Goal: Task Accomplishment & Management: Manage account settings

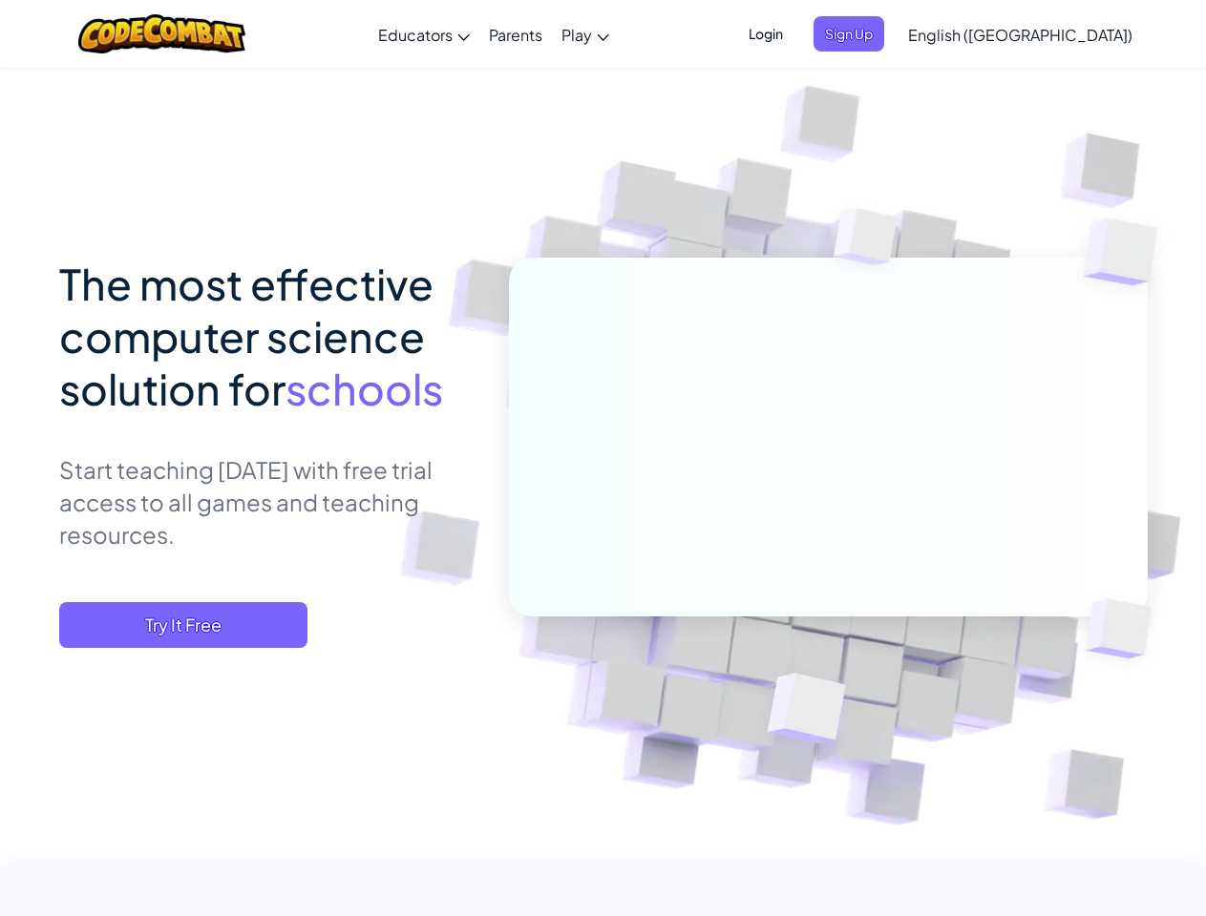
click at [794, 33] on span "Login" at bounding box center [765, 33] width 57 height 35
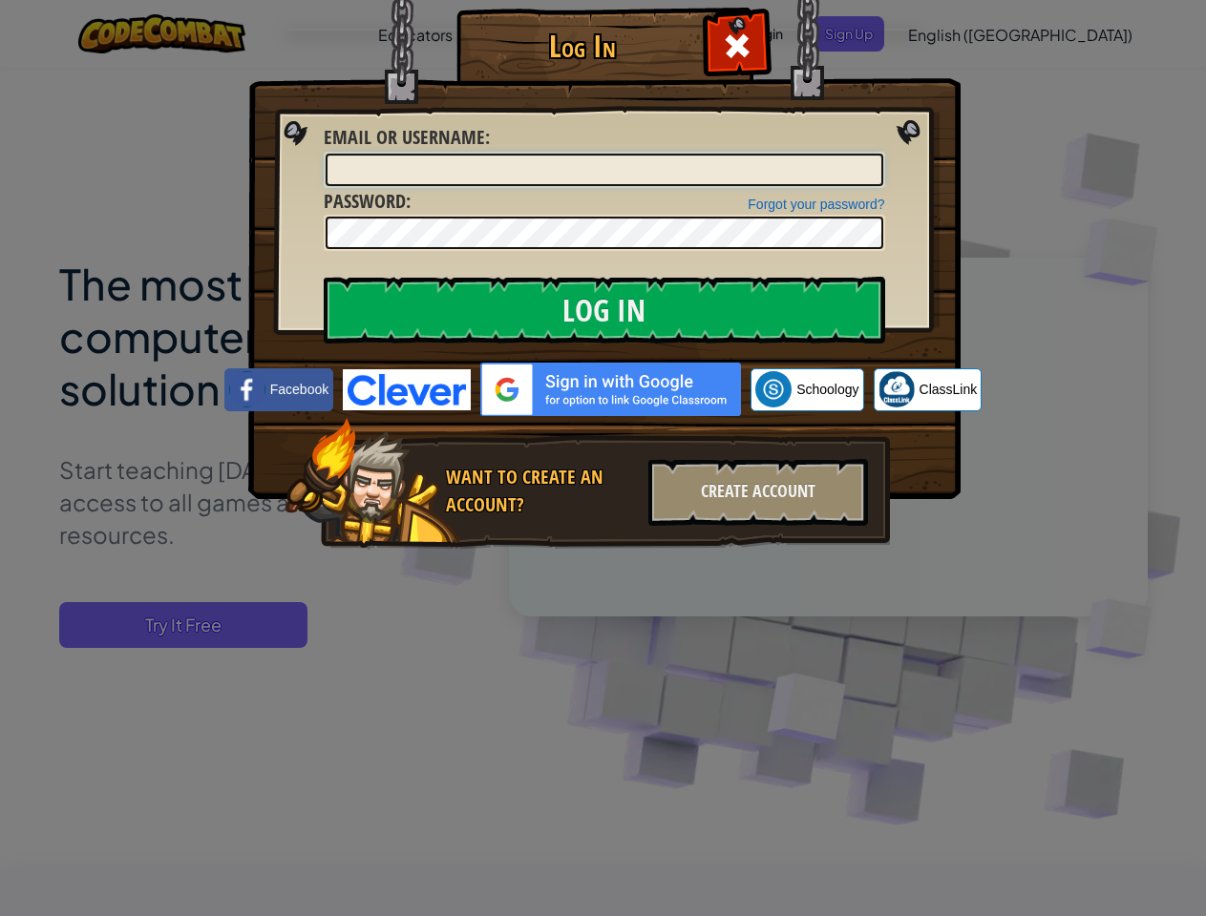
click at [880, 154] on input "Email or Username :" at bounding box center [604, 170] width 557 height 32
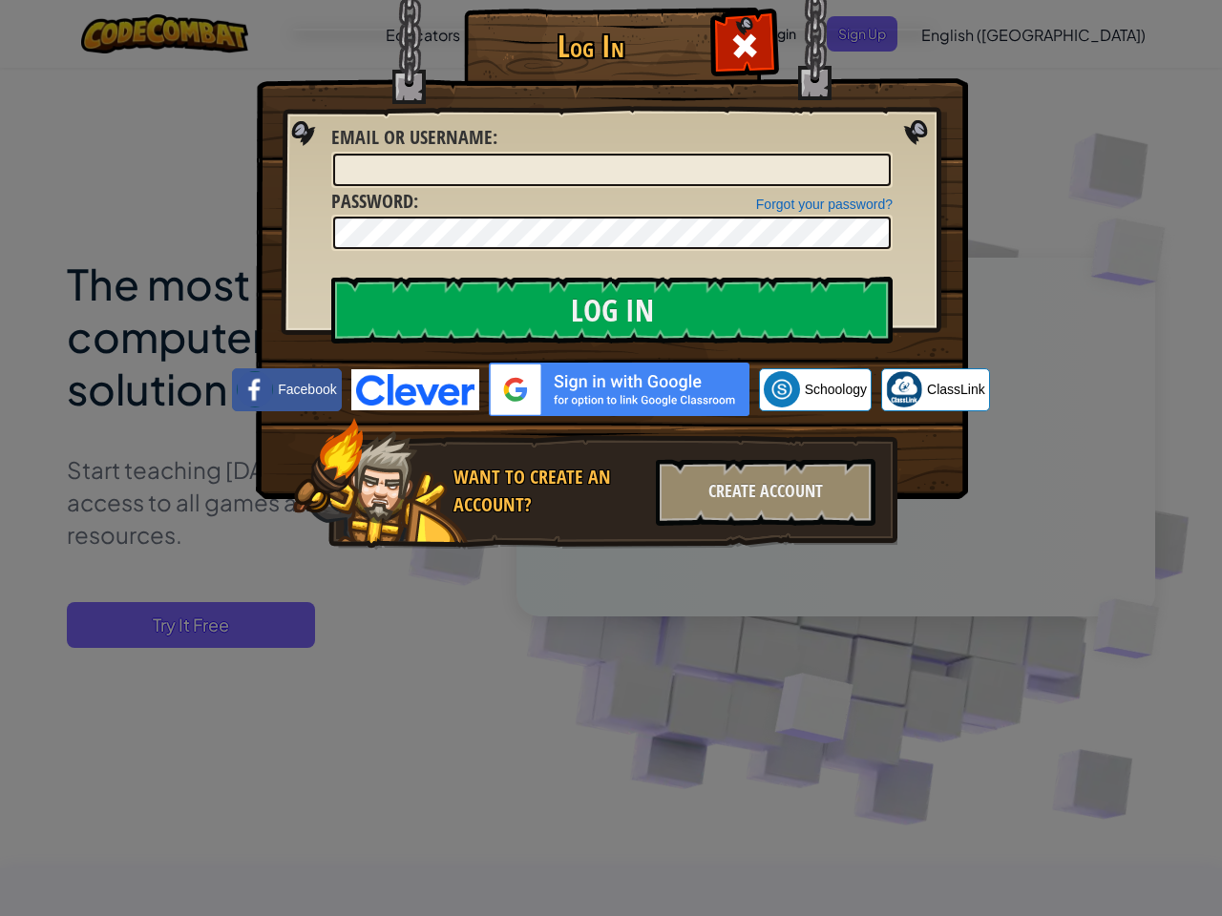
click at [965, 33] on div "Log In Unknown Error Email or Username : Forgot your password? Password : Log I…" at bounding box center [611, 458] width 1222 height 916
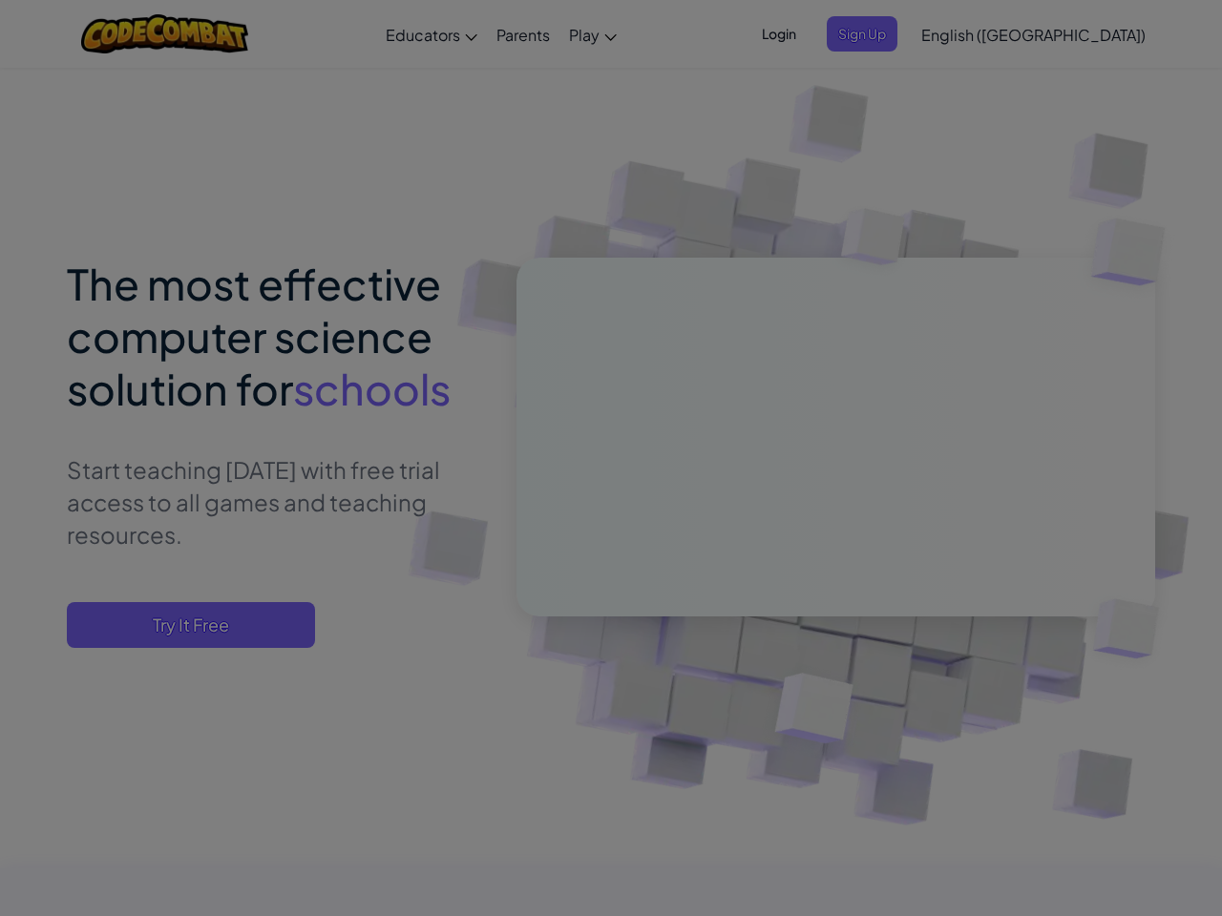
click at [1067, 34] on div at bounding box center [611, 458] width 1222 height 916
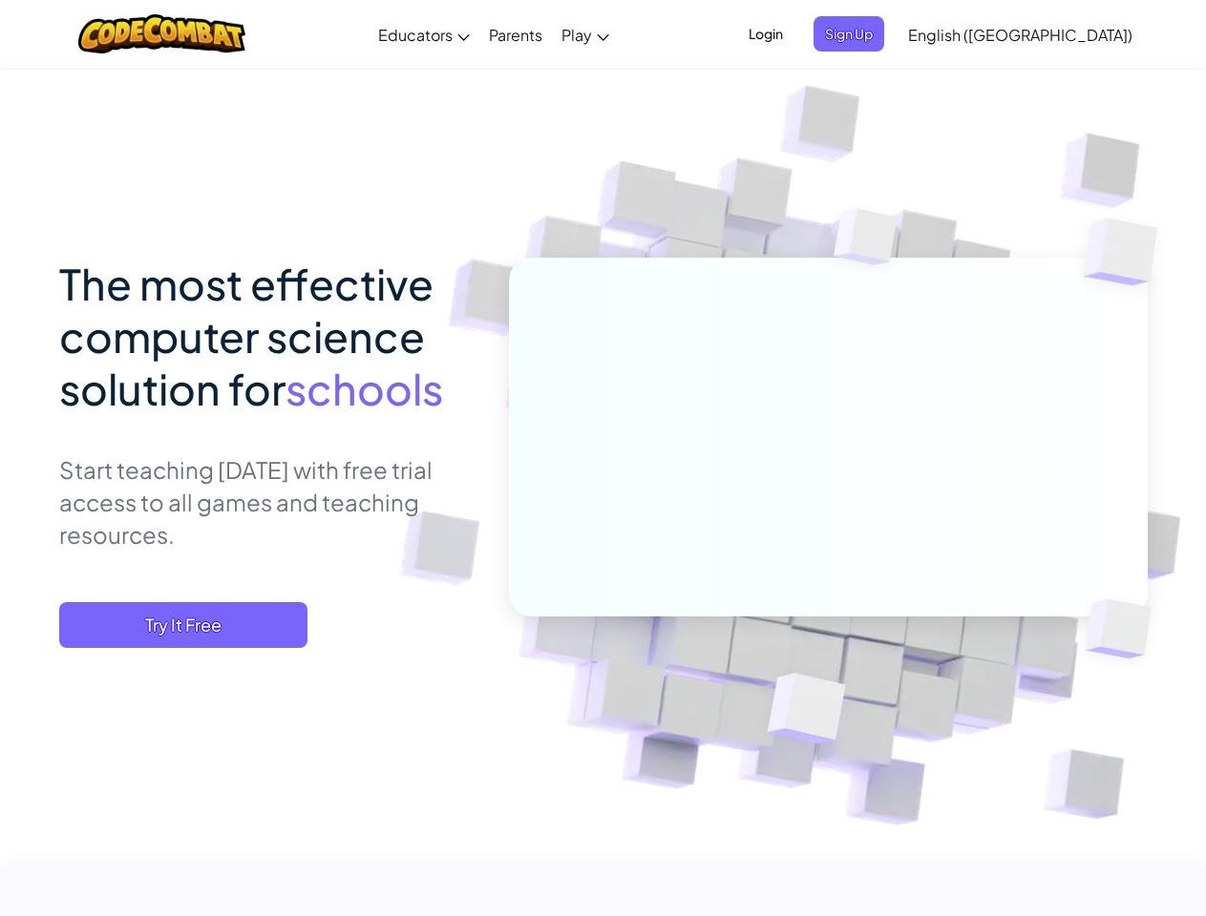
click at [183, 625] on span "Try It Free" at bounding box center [183, 625] width 248 height 46
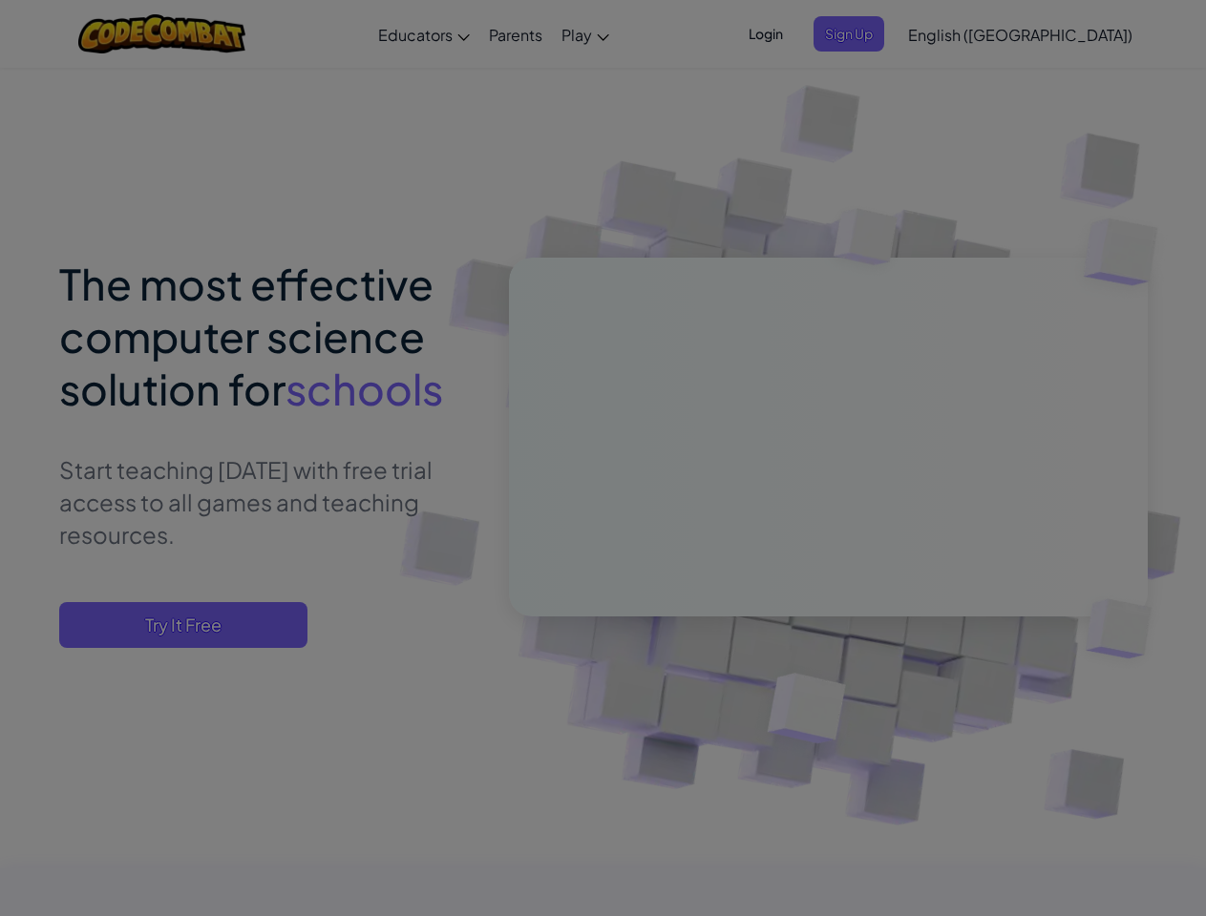
click at [0, 0] on div "Create Teacher Account First Name Last Name Email Address Password 4 to 64 char…" at bounding box center [0, 0] width 0 height 0
